Goal: Task Accomplishment & Management: Use online tool/utility

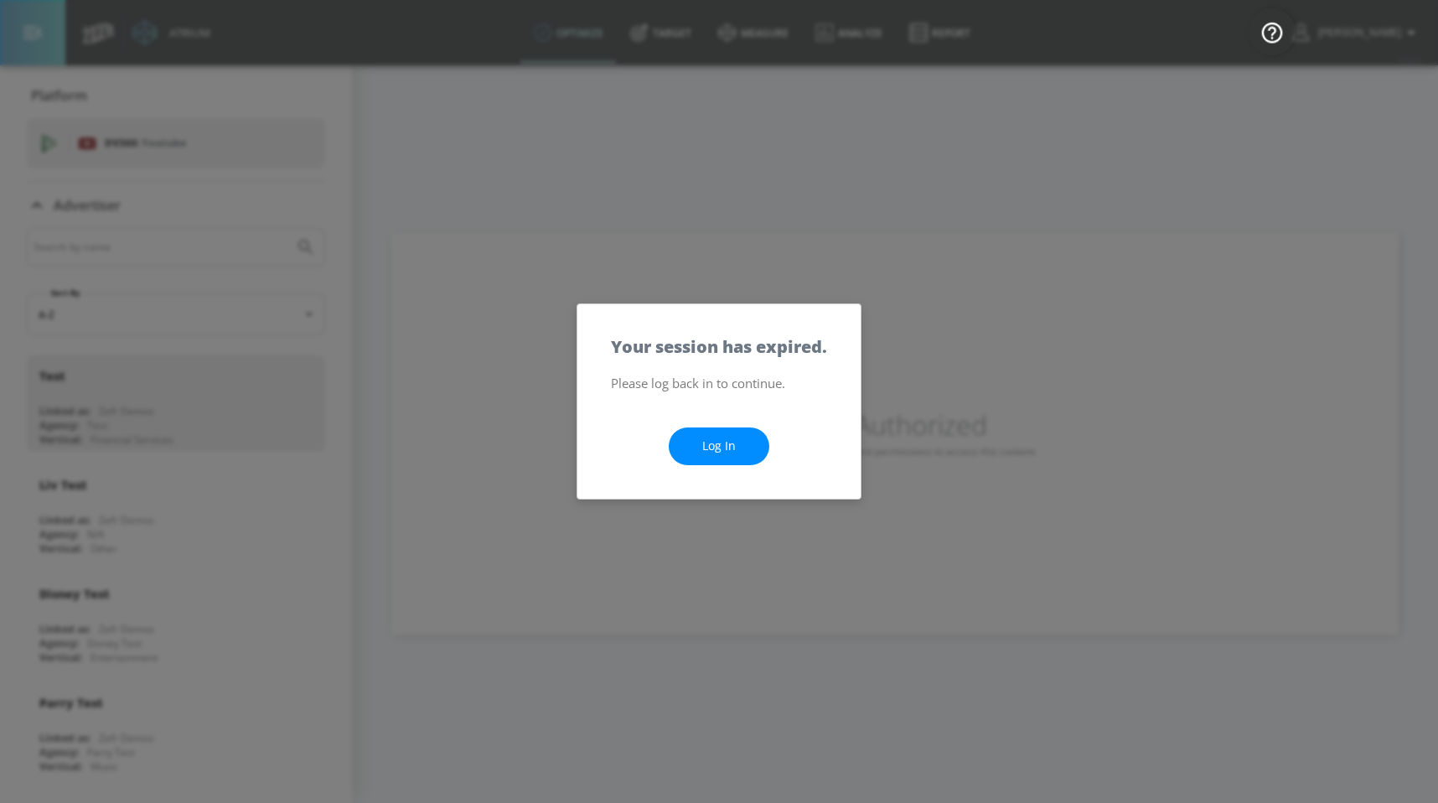
click at [699, 454] on link "Log In" at bounding box center [719, 446] width 101 height 38
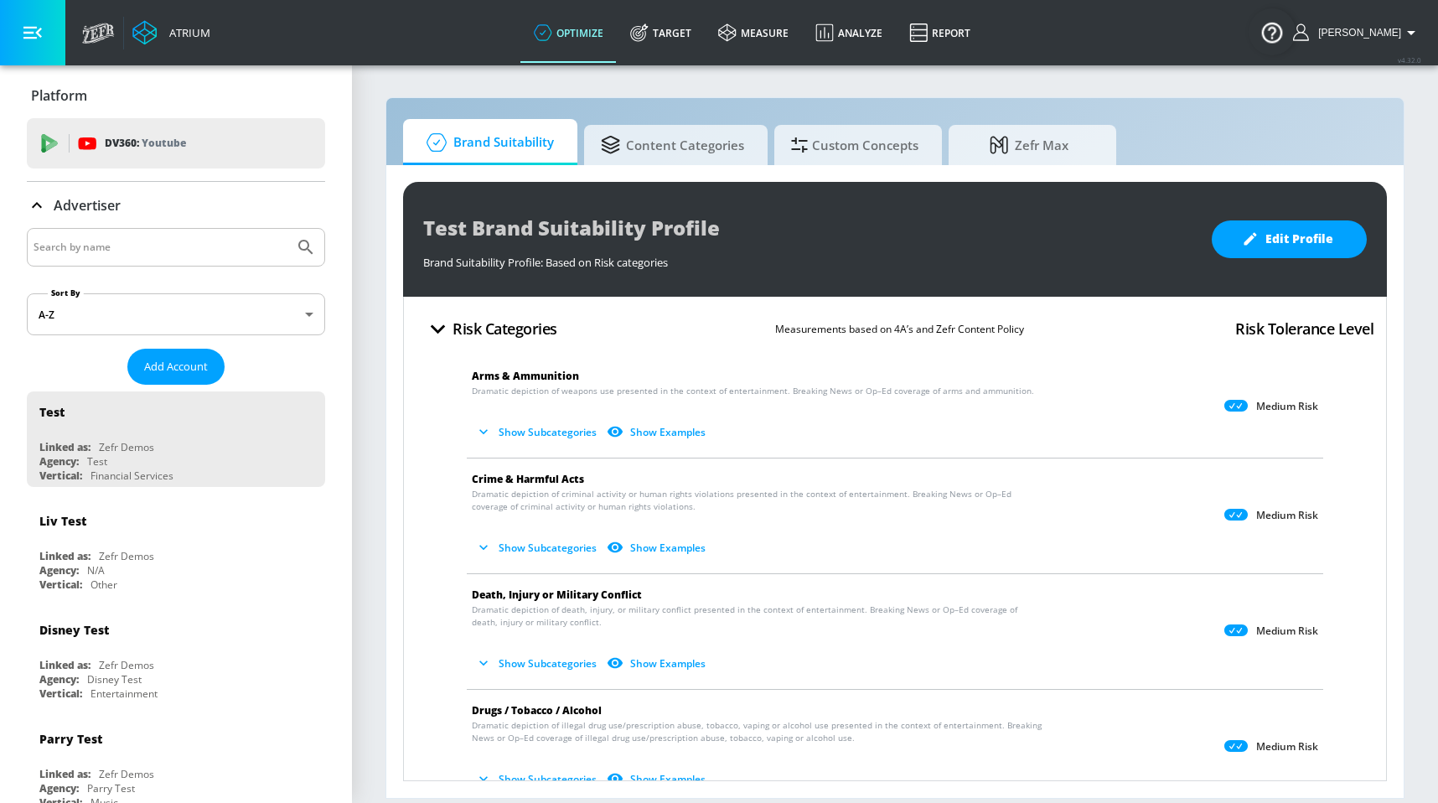
click at [445, 318] on icon "button" at bounding box center [437, 328] width 29 height 29
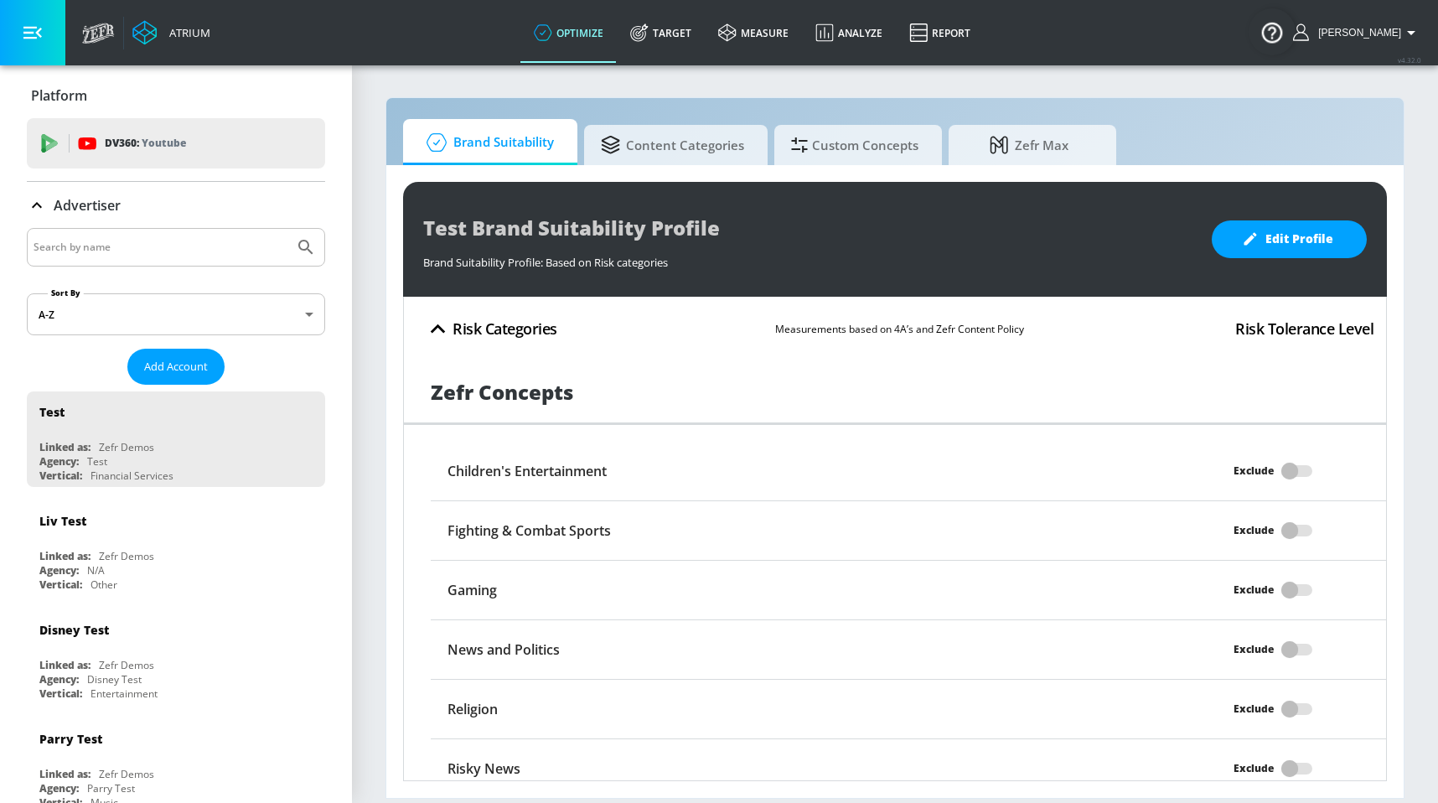
click at [534, 324] on h4 "Risk Categories" at bounding box center [504, 328] width 105 height 23
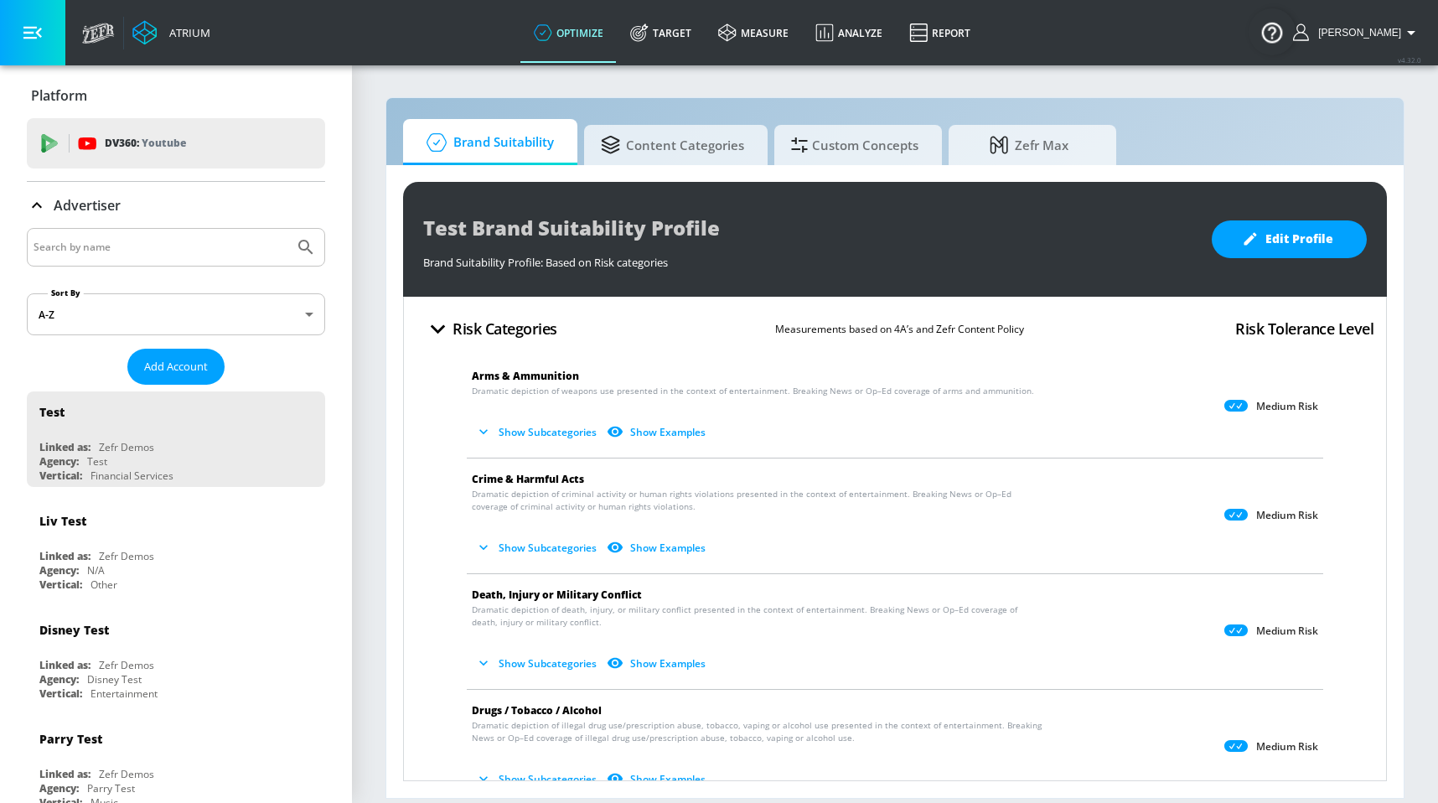
click at [693, 95] on section "Brand Suitability Content Categories Custom Concepts Zefr Max Test Brand Suitab…" at bounding box center [895, 433] width 1086 height 739
click at [1046, 146] on span "Zefr Max" at bounding box center [1028, 142] width 127 height 40
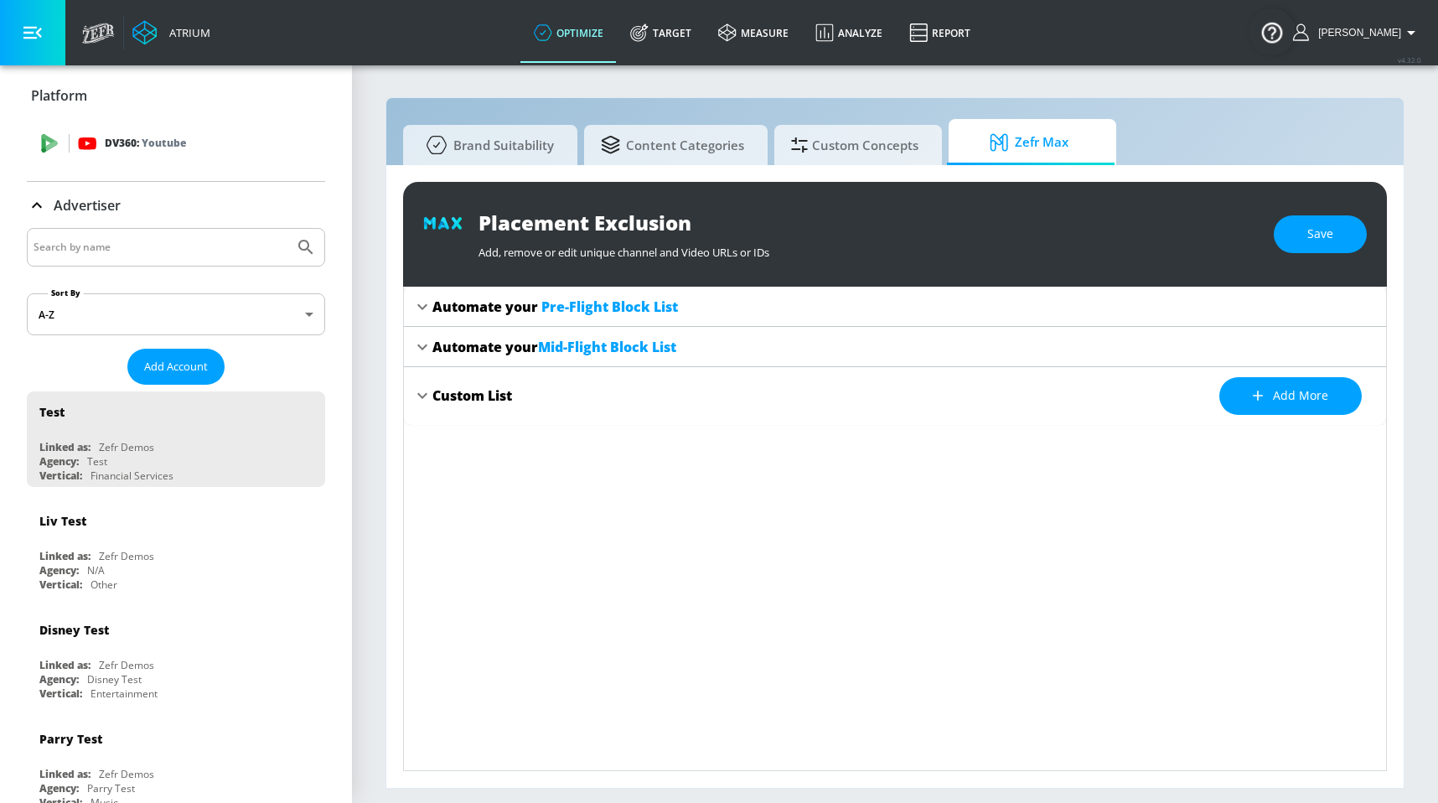
click at [145, 153] on div "DV360: Youtube" at bounding box center [176, 143] width 298 height 50
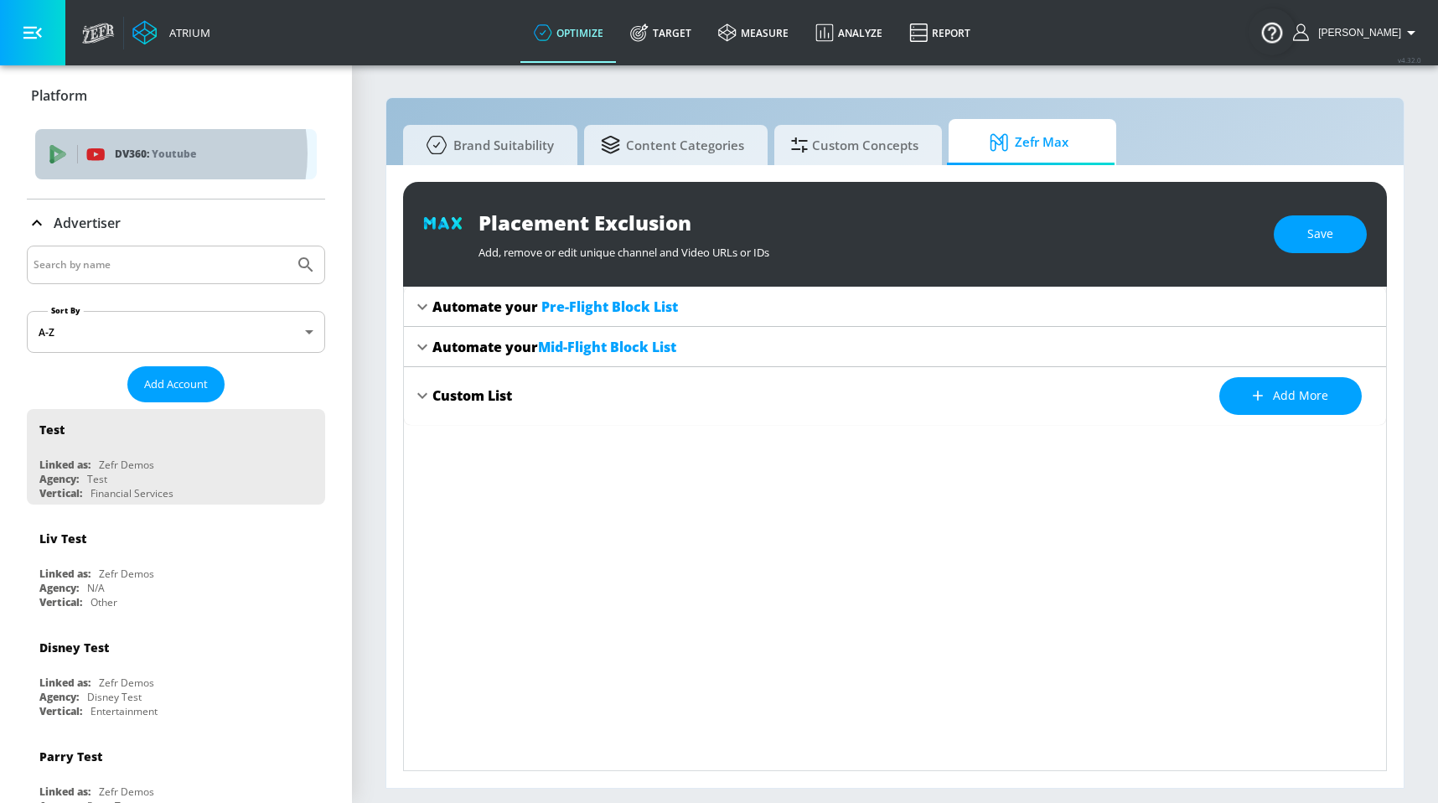
click at [145, 153] on p "DV360: Youtube" at bounding box center [209, 154] width 189 height 18
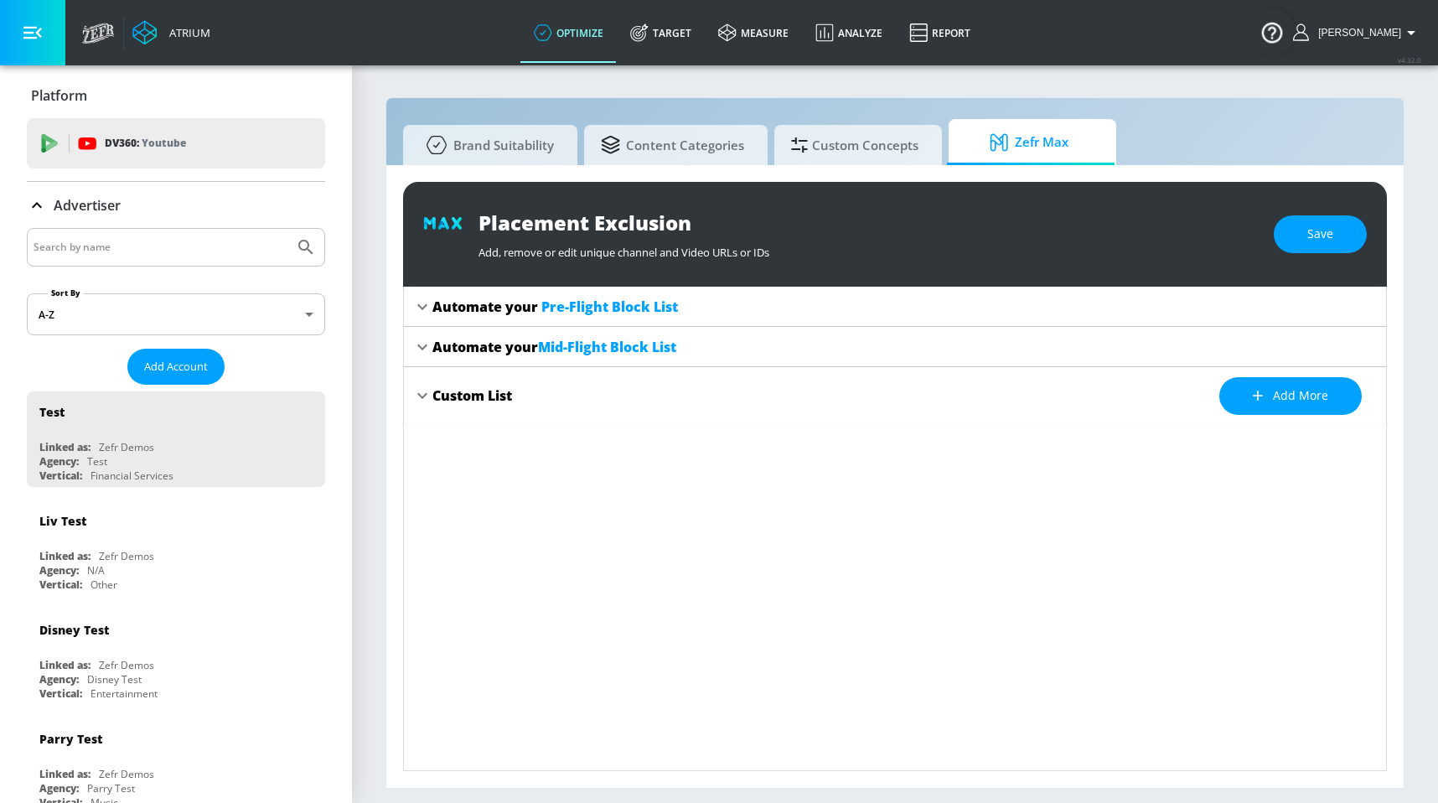
click at [1233, 120] on div "Brand Suitability Content Categories Custom Concepts Zefr Max" at bounding box center [895, 142] width 984 height 46
click at [438, 335] on div "Automate your Mid-Flight Block List" at bounding box center [895, 347] width 982 height 40
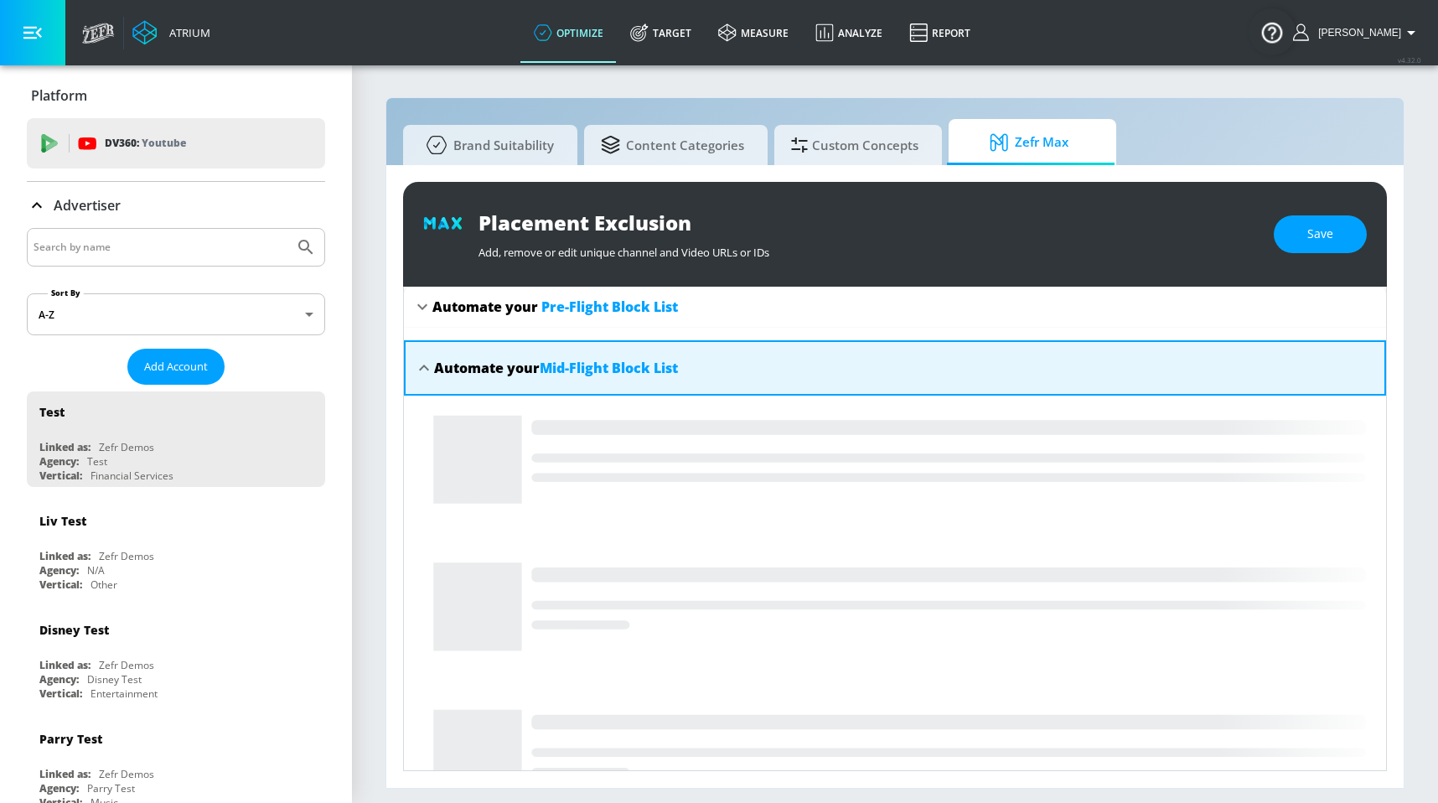
click at [444, 354] on div "Automate your Mid-Flight Block List" at bounding box center [895, 367] width 982 height 55
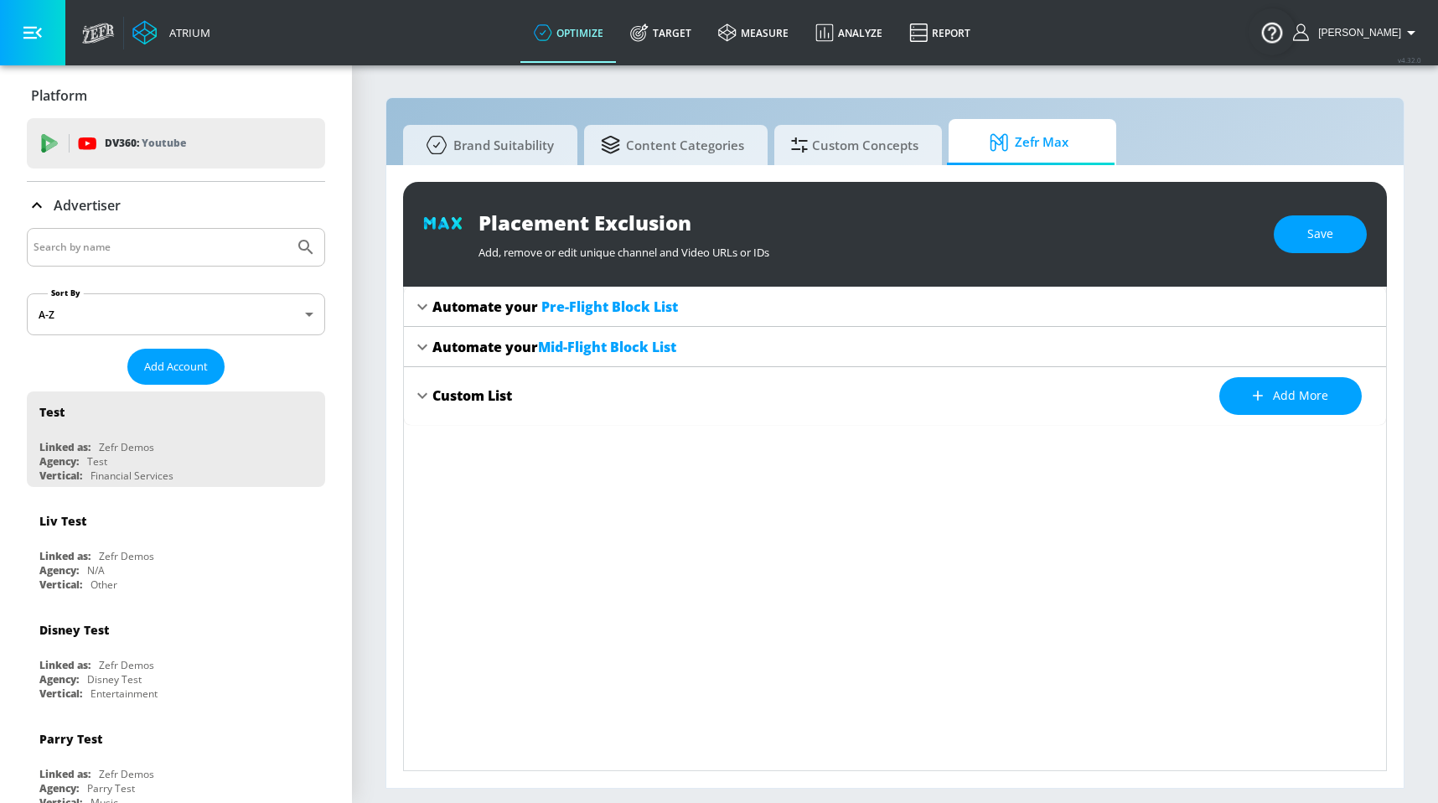
click at [457, 311] on div "Automate your Pre-Flight Block List" at bounding box center [554, 306] width 245 height 18
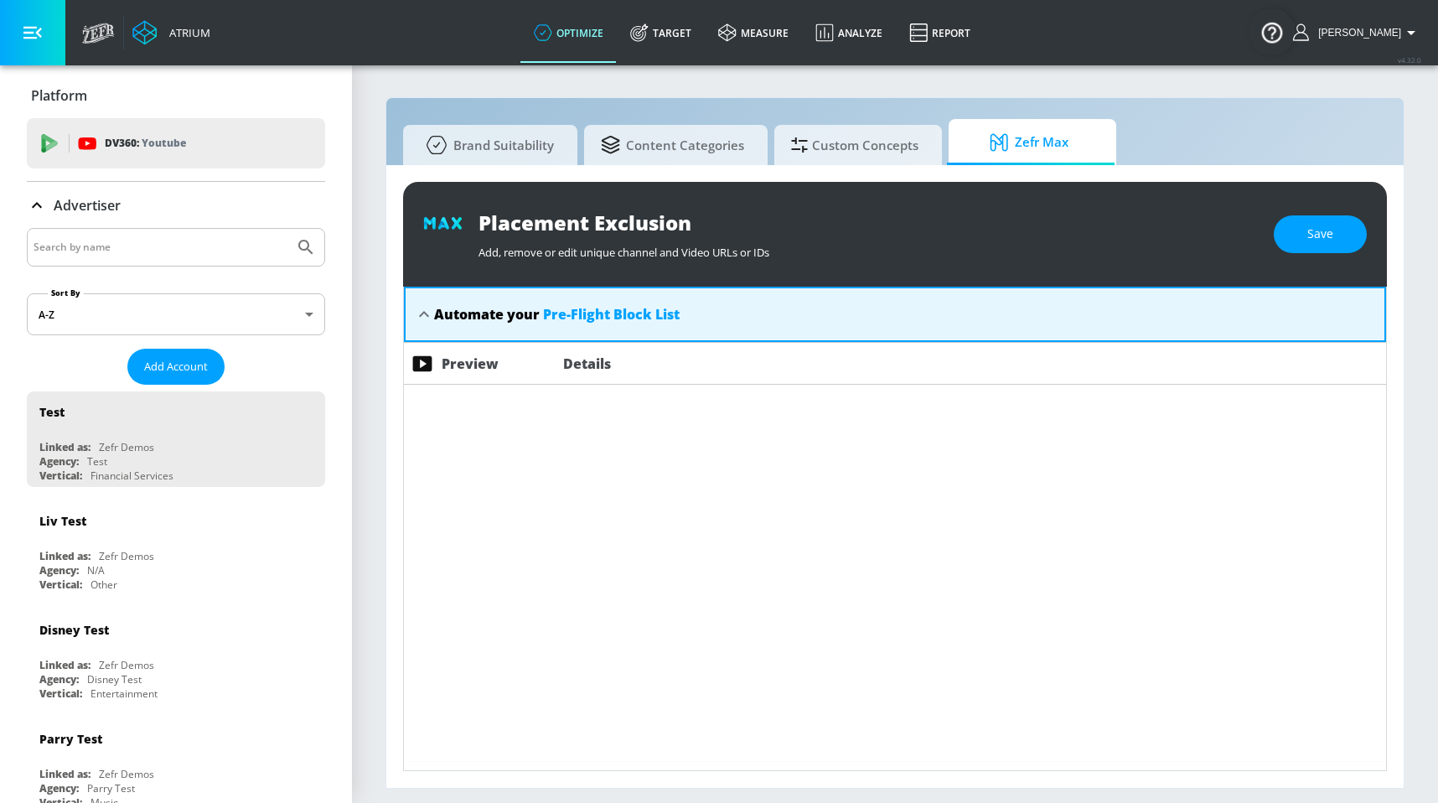
click at [457, 311] on div "Automate your Pre-Flight Block List" at bounding box center [556, 314] width 245 height 18
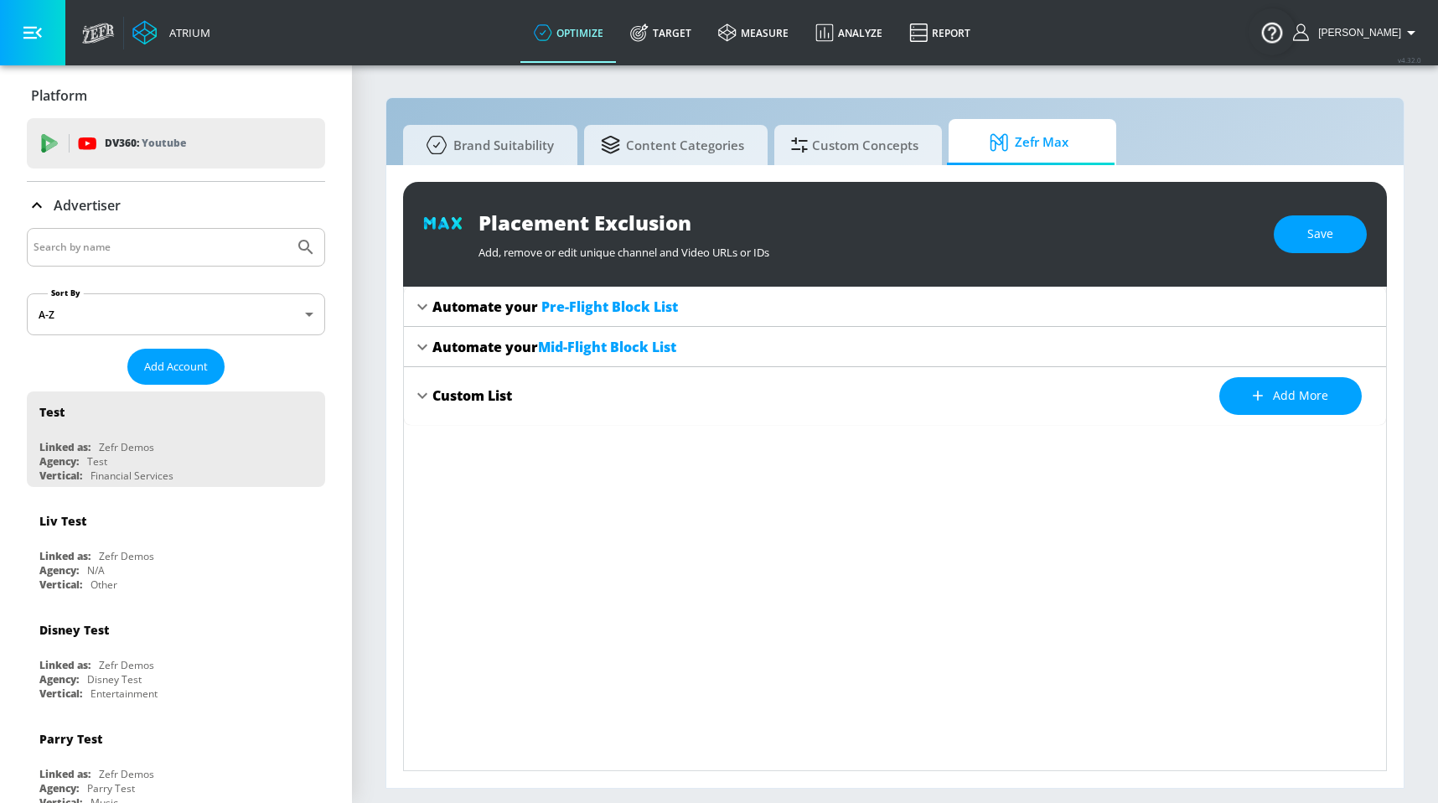
click at [794, 95] on section "Brand Suitability Content Categories Custom Concepts Zefr Max Placement Exclusi…" at bounding box center [895, 433] width 1086 height 739
click at [695, 45] on link "Target" at bounding box center [661, 33] width 88 height 60
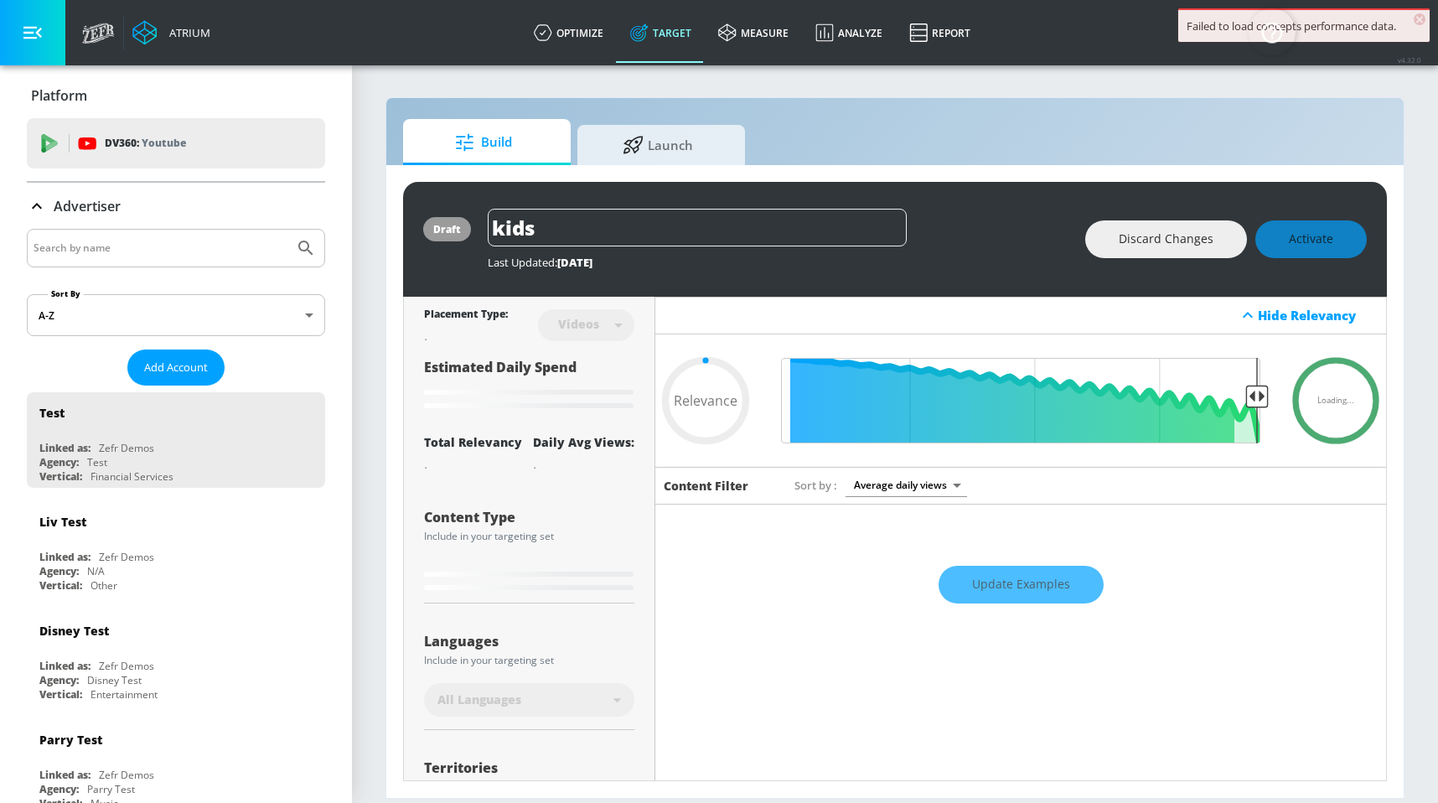
click at [887, 92] on section "Build Launch draft kids Last Updated: [DATE] Discard Changes Activate Placement…" at bounding box center [895, 433] width 1086 height 739
type input "0.89"
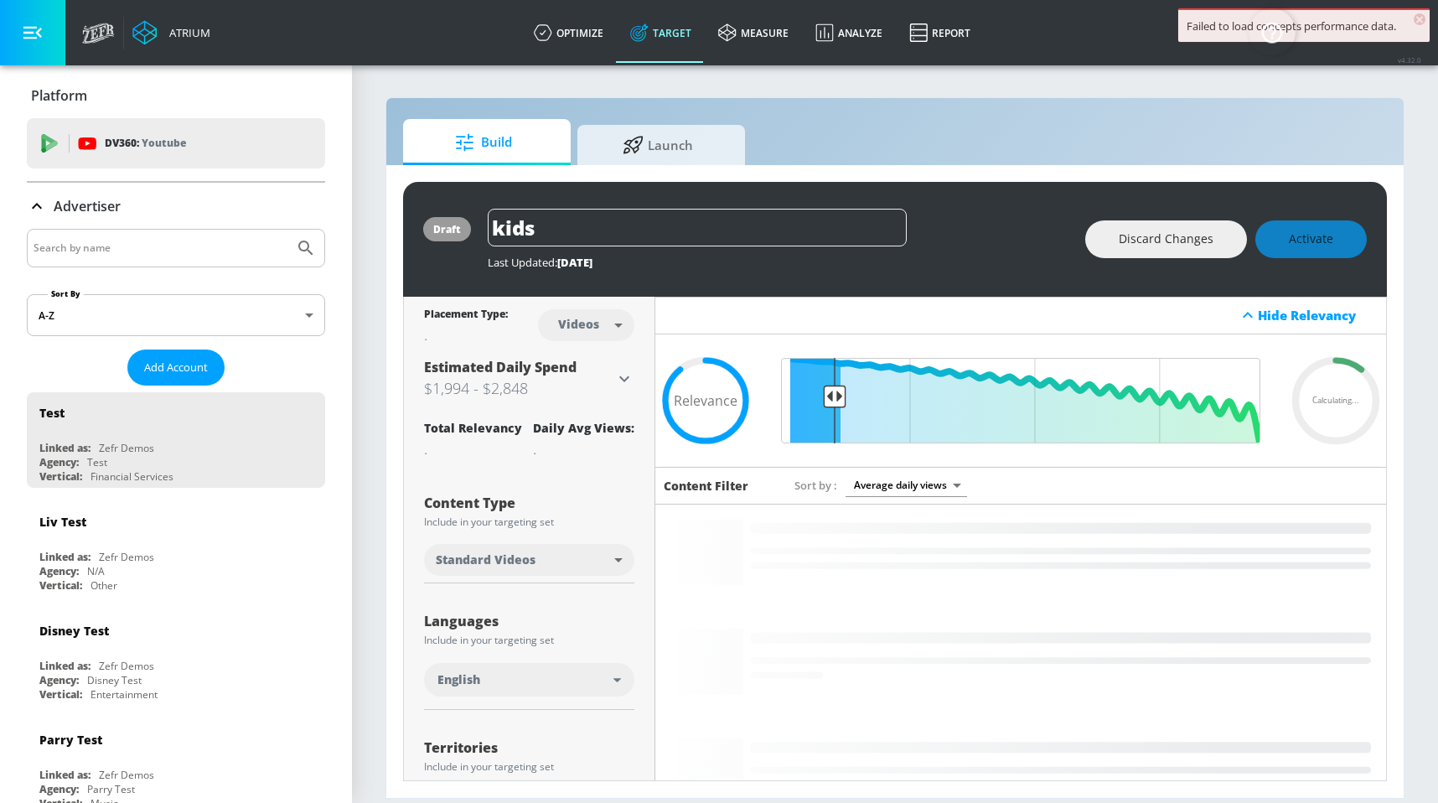
click at [1420, 18] on span "×" at bounding box center [1419, 19] width 12 height 12
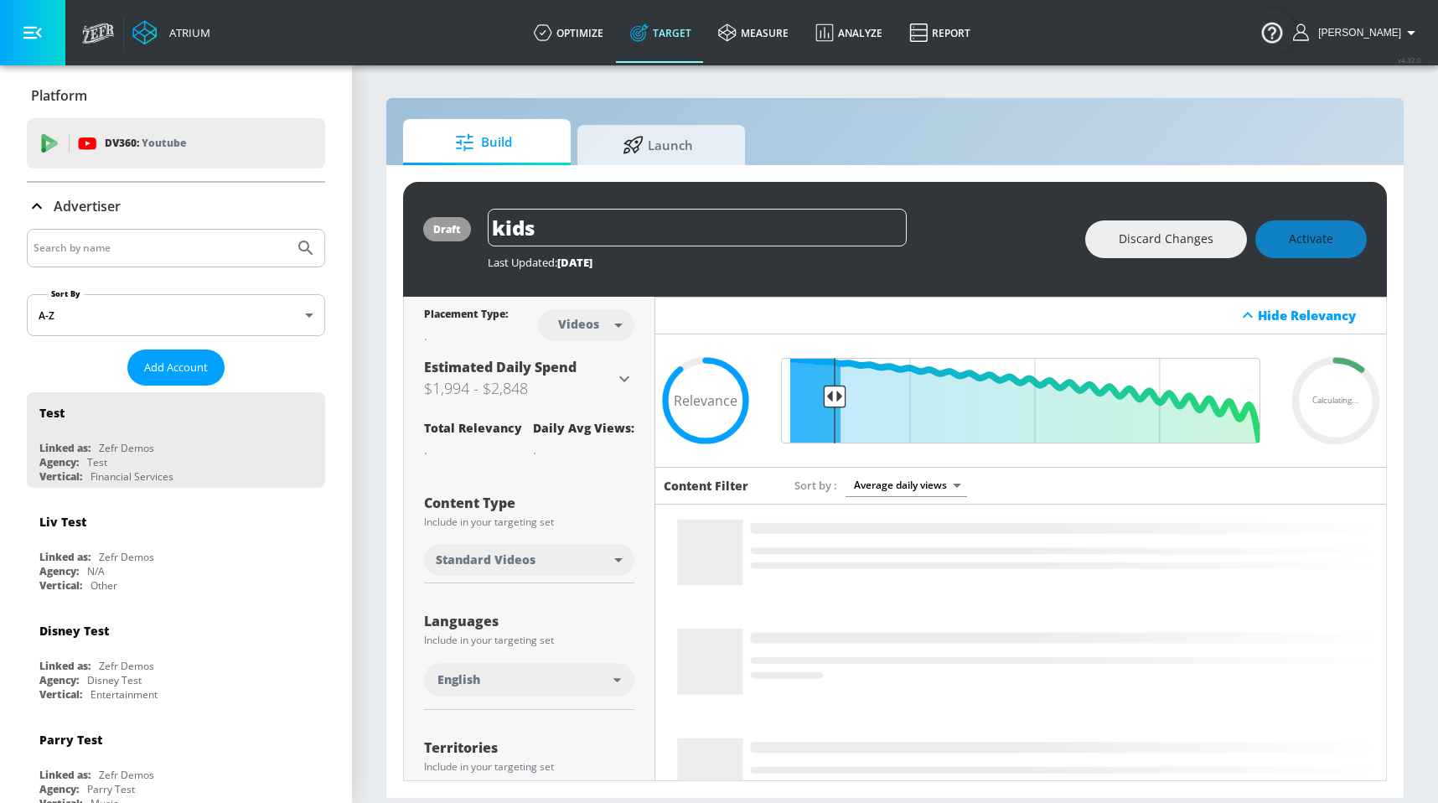
drag, startPoint x: 915, startPoint y: 112, endPoint x: 923, endPoint y: 109, distance: 9.0
click at [915, 111] on div "Build Launch draft kids Last Updated: [DATE] Discard Changes Activate Placement…" at bounding box center [894, 447] width 1019 height 701
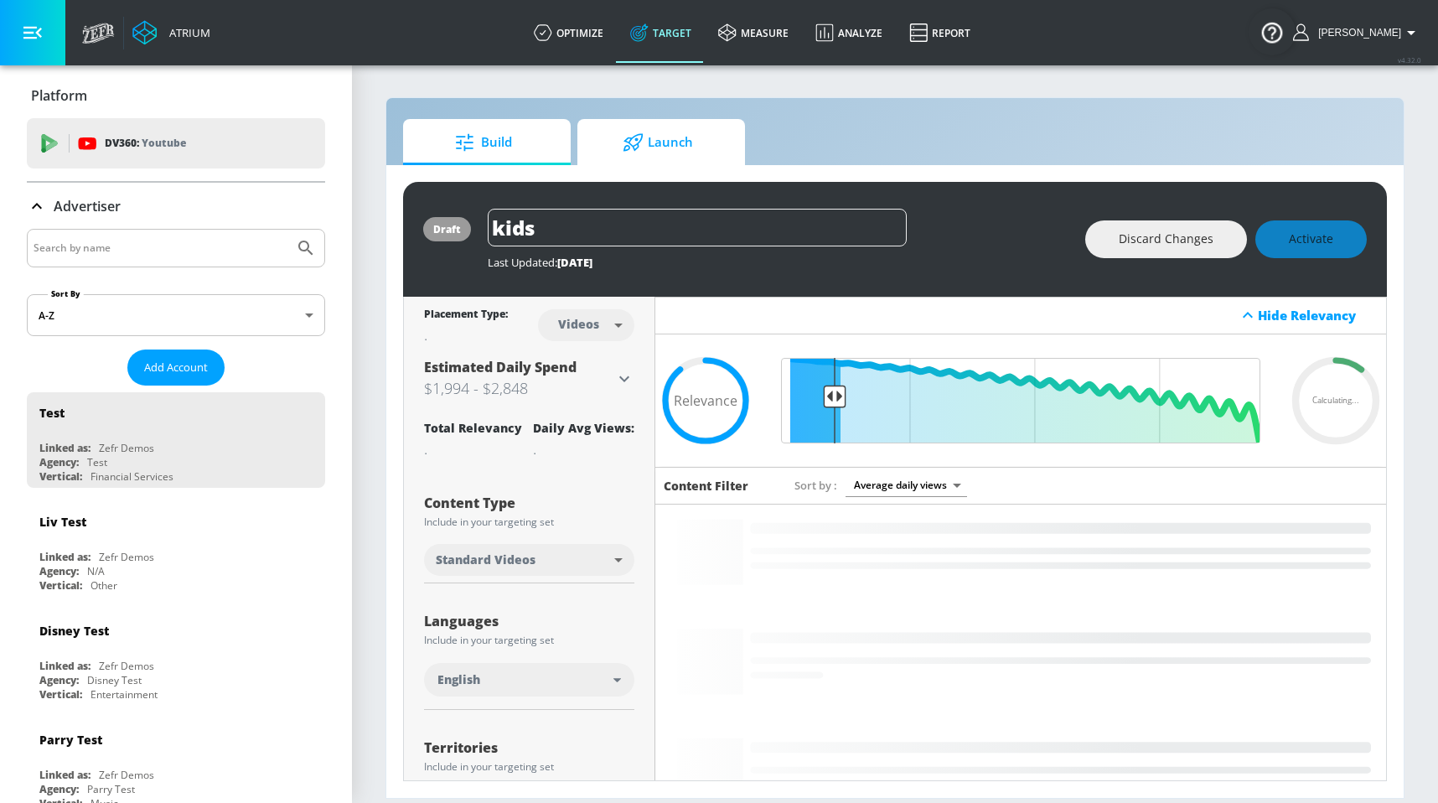
click at [673, 147] on span "Launch" at bounding box center [657, 142] width 127 height 40
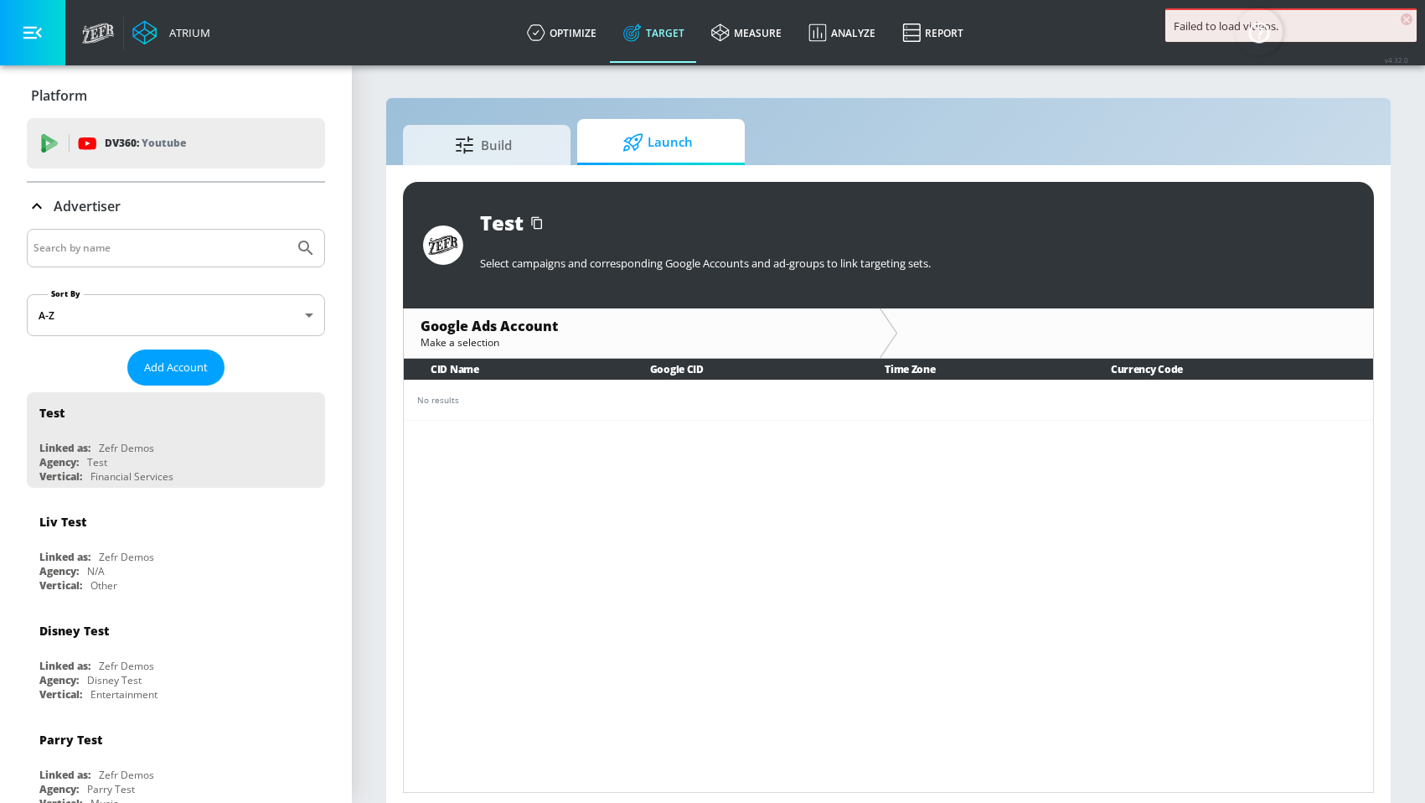
click at [1408, 19] on span "×" at bounding box center [1407, 19] width 12 height 12
click at [1047, 128] on div "Build Launch" at bounding box center [888, 142] width 971 height 46
click at [917, 104] on div "Build Launch Test Select campaigns and corresponding Google Accounts and ad-gro…" at bounding box center [888, 453] width 1006 height 713
click at [791, 421] on div "CID Name Google CID Time Zone Currency Code No results" at bounding box center [888, 576] width 971 height 434
click at [525, 332] on div "Google Ads Account" at bounding box center [642, 326] width 442 height 18
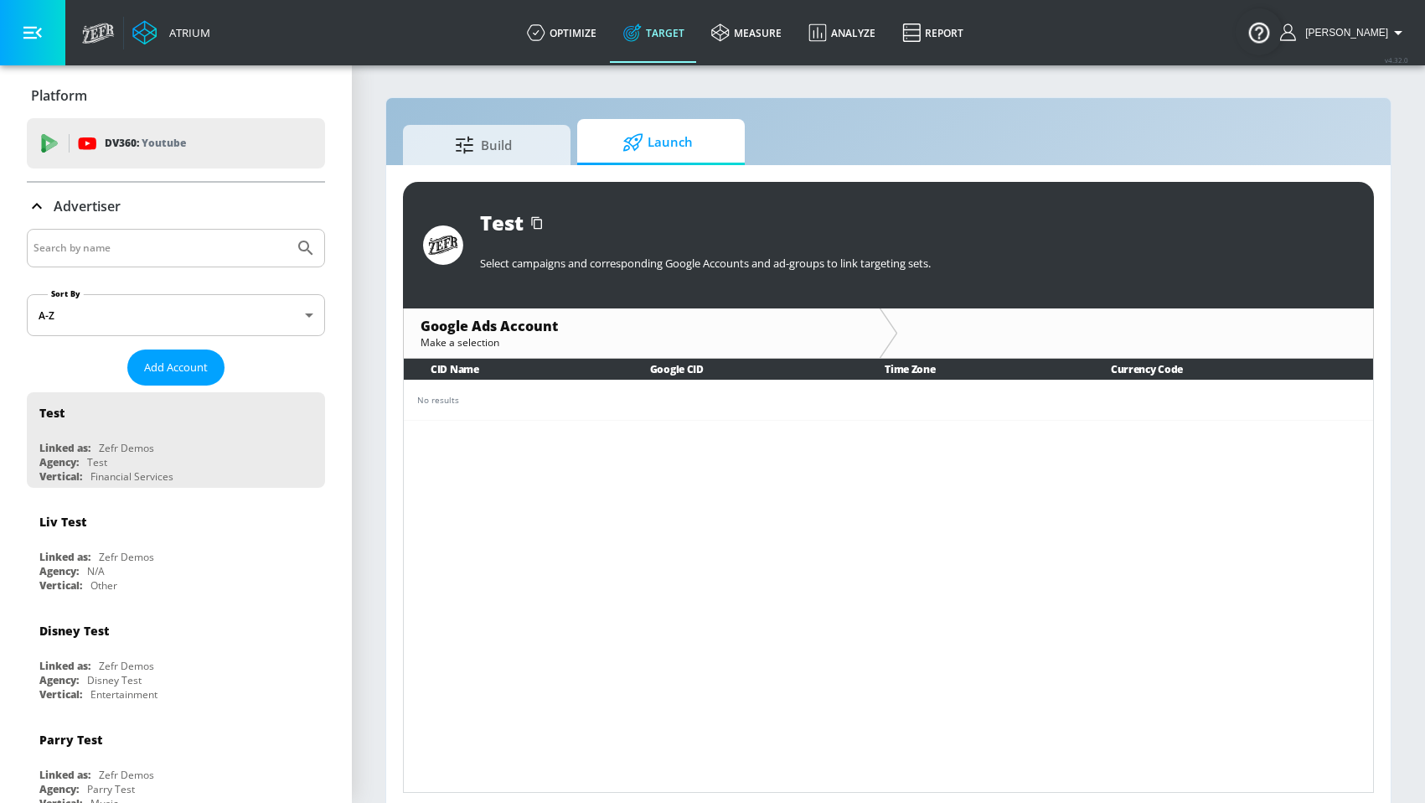
click at [497, 344] on div "Make a selection" at bounding box center [642, 342] width 442 height 14
click at [809, 444] on div "CID Name Google CID Time Zone Currency Code No results" at bounding box center [888, 576] width 971 height 434
click at [926, 371] on th "Time Zone" at bounding box center [971, 369] width 226 height 21
click at [1138, 370] on th "Currency Code" at bounding box center [1228, 369] width 289 height 21
click at [1412, 309] on section "Build Launch Test Select campaigns and corresponding Google Accounts and ad-gro…" at bounding box center [888, 437] width 1073 height 747
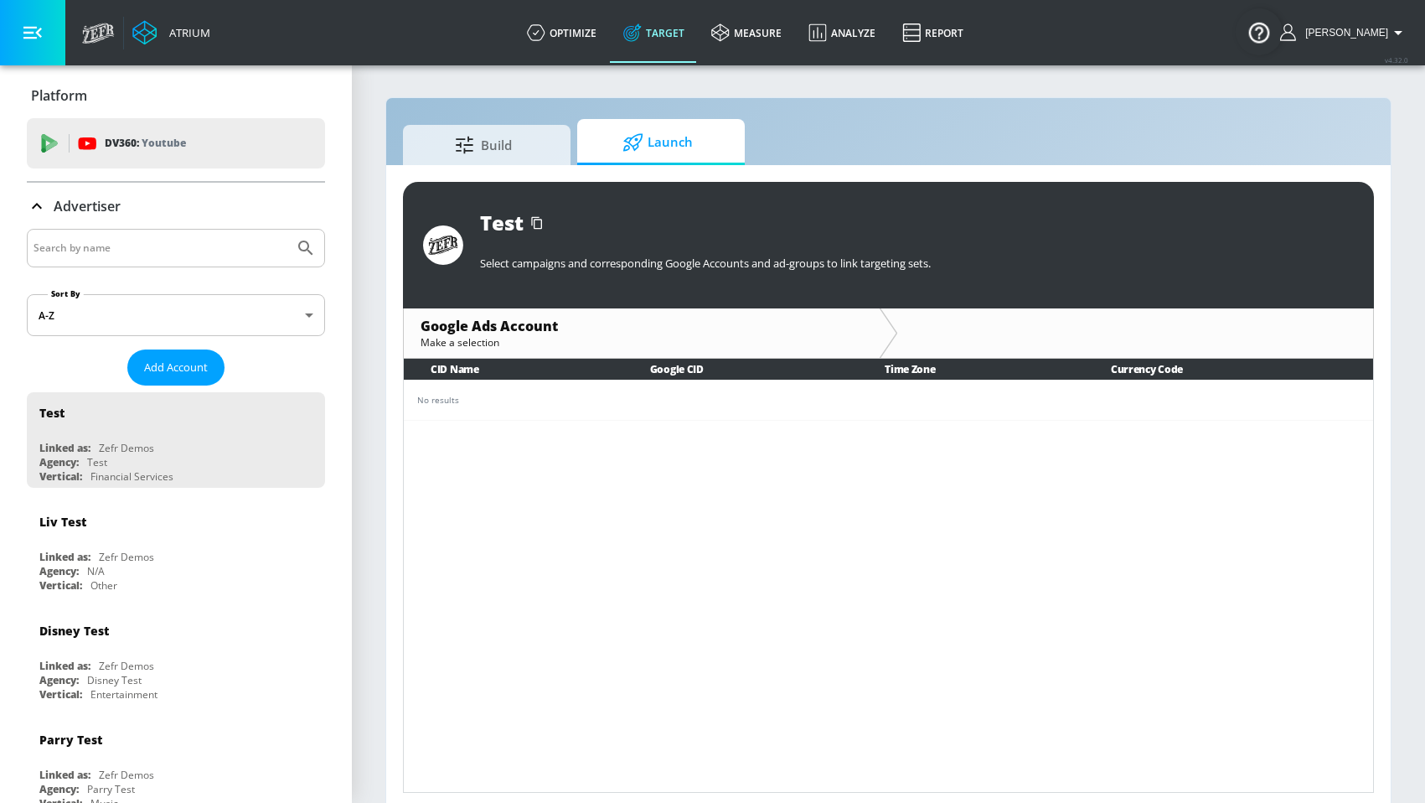
click at [543, 313] on div "Google Ads Account Make a selection" at bounding box center [642, 332] width 476 height 49
click at [533, 320] on div "Google Ads Account" at bounding box center [642, 326] width 442 height 18
click at [500, 345] on div "Make a selection" at bounding box center [642, 342] width 442 height 14
click at [484, 340] on div "Make a selection" at bounding box center [642, 342] width 442 height 14
click at [464, 375] on th "CID Name" at bounding box center [514, 369] width 220 height 21
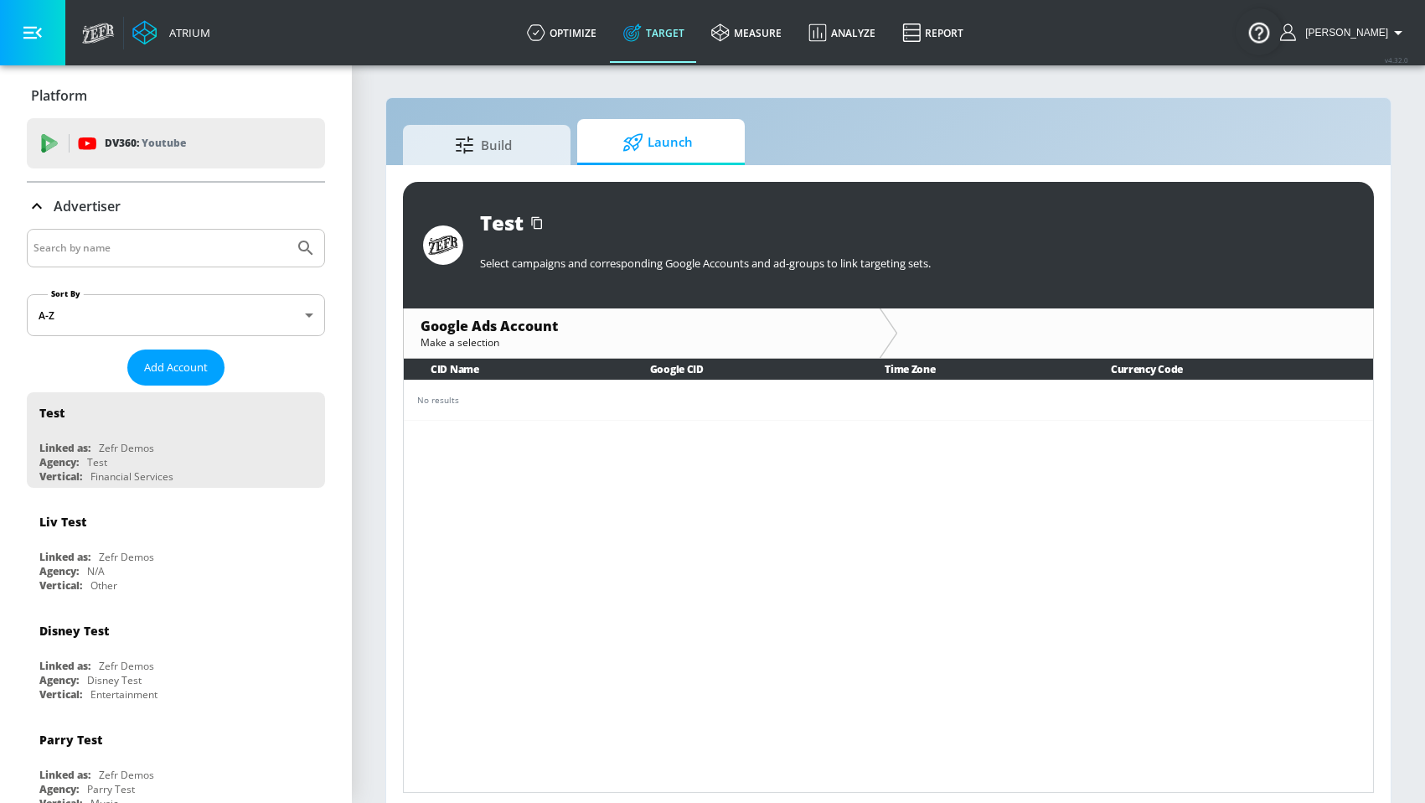
click at [686, 367] on th "Google CID" at bounding box center [740, 369] width 235 height 21
click at [1376, 340] on div "Test Select campaigns and corresponding Google Accounts and ad-groups to link t…" at bounding box center [888, 487] width 1005 height 644
click at [649, 518] on div "CID Name Google CID Time Zone Currency Code No results" at bounding box center [888, 576] width 971 height 434
click at [646, 514] on div "CID Name Google CID Time Zone Currency Code No results" at bounding box center [888, 576] width 971 height 434
click at [705, 364] on th "Google CID" at bounding box center [740, 369] width 235 height 21
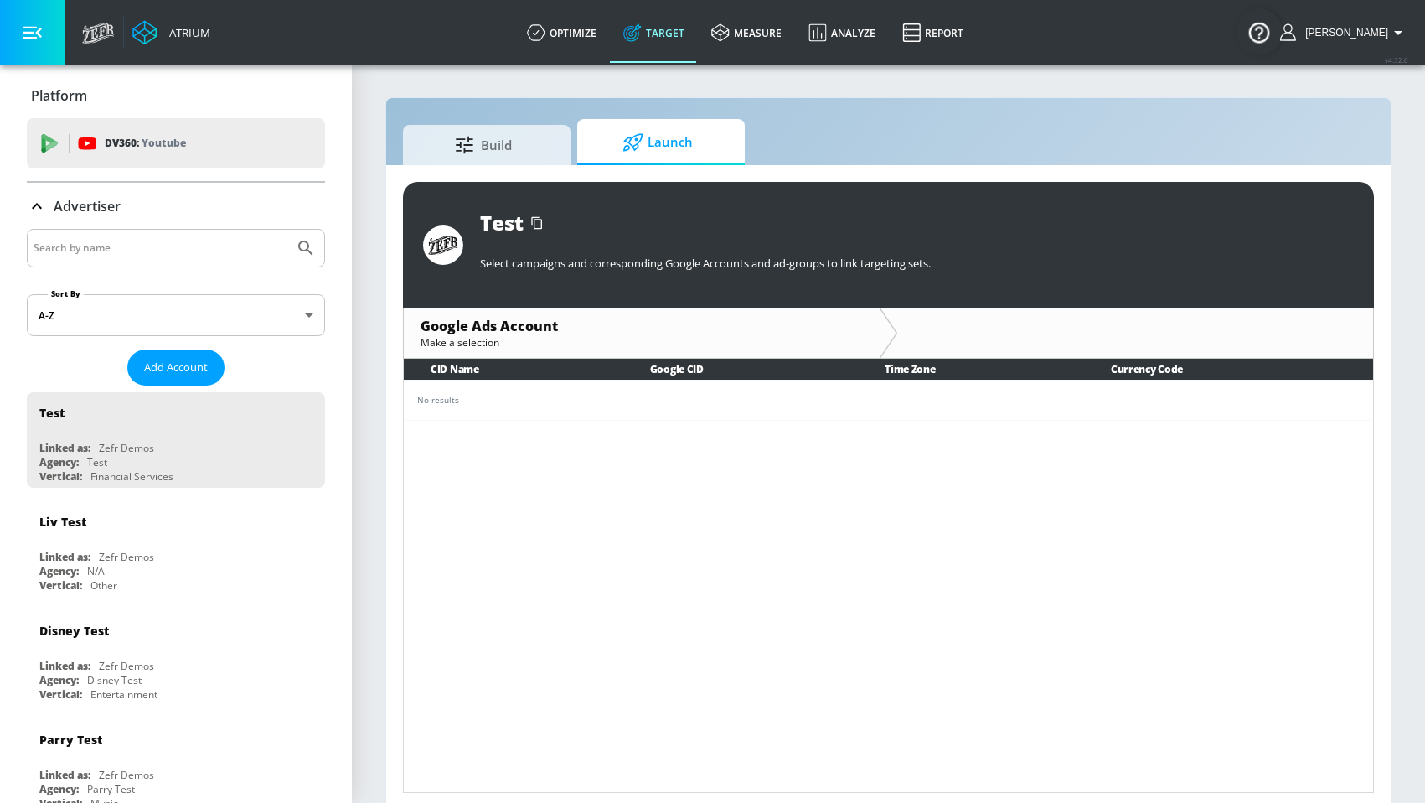
click at [922, 375] on th "Time Zone" at bounding box center [971, 369] width 226 height 21
click at [1170, 376] on th "Currency Code" at bounding box center [1228, 369] width 289 height 21
